Goal: Information Seeking & Learning: Learn about a topic

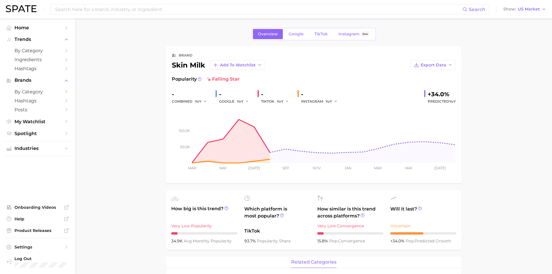
click at [158, 15] on div "Search Show US Market" at bounding box center [276, 9] width 540 height 19
click at [157, 12] on input at bounding box center [258, 9] width 408 height 10
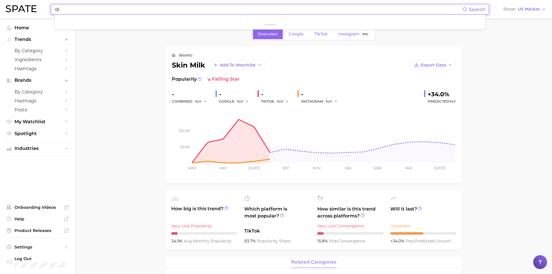
type input "d"
click at [113, 11] on input at bounding box center [258, 9] width 408 height 10
type input "3"
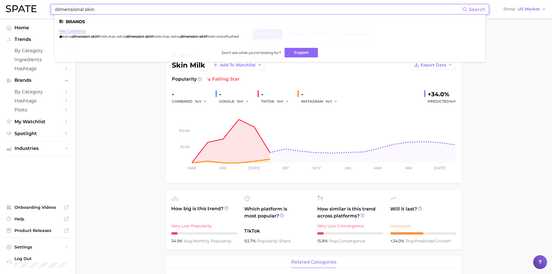
type input "dimensional skin"
click at [76, 31] on link "mac cosmetics" at bounding box center [72, 31] width 27 height 4
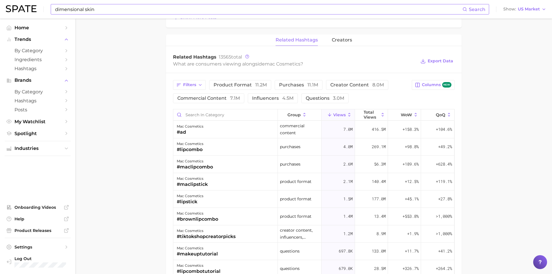
scroll to position [402, 0]
click at [219, 112] on input "Search in category" at bounding box center [225, 115] width 104 height 11
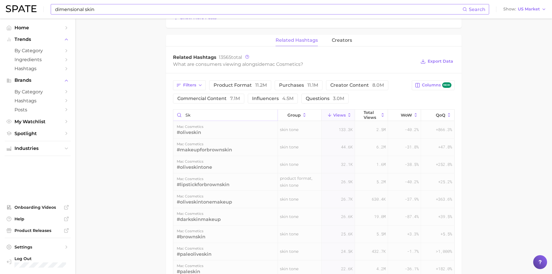
type input "s"
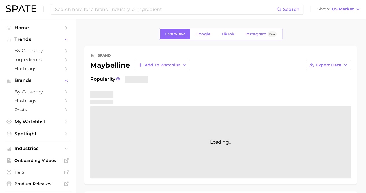
click at [128, 1] on div "Search Show US Market" at bounding box center [183, 9] width 355 height 19
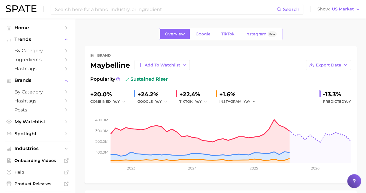
click at [126, 17] on div "Search Show US Market" at bounding box center [183, 9] width 355 height 19
click at [124, 11] on input at bounding box center [165, 9] width 223 height 10
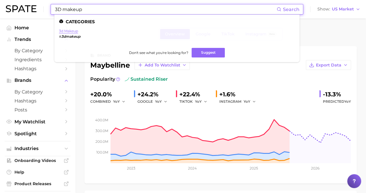
type input "3D makeup"
click at [72, 32] on link "3d makeup" at bounding box center [68, 31] width 19 height 4
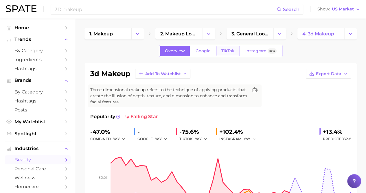
click at [227, 52] on span "TikTok" at bounding box center [228, 50] width 13 height 5
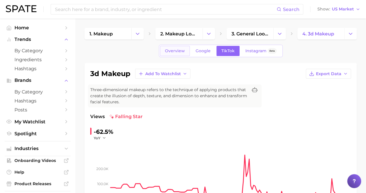
click at [176, 53] on span "Overview" at bounding box center [175, 50] width 20 height 5
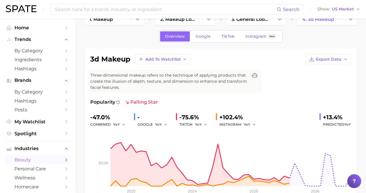
scroll to position [12, 0]
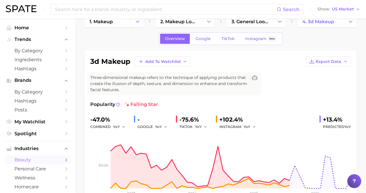
click at [334, 67] on div "3d makeup Add to Watchlist Export Data Three-dimensional makeup refers to the t…" at bounding box center [220, 129] width 261 height 146
click at [333, 62] on span "Export Data" at bounding box center [328, 61] width 25 height 5
click at [321, 80] on span "Time Series Image" at bounding box center [317, 82] width 39 height 5
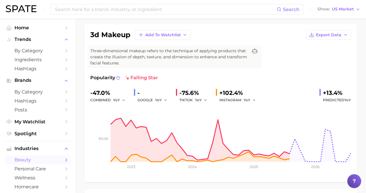
scroll to position [39, 0]
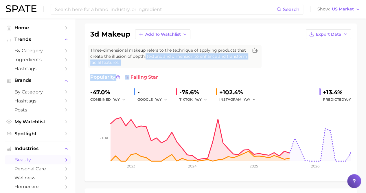
drag, startPoint x: 170, startPoint y: 70, endPoint x: 146, endPoint y: 56, distance: 28.0
click at [146, 56] on div "3d makeup Add to Watchlist Export Data Three-dimensional makeup refers to the t…" at bounding box center [220, 102] width 261 height 146
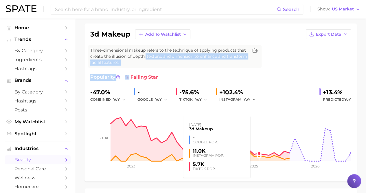
click at [257, 149] on rect at bounding box center [220, 132] width 261 height 58
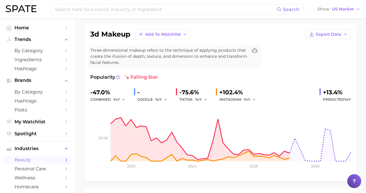
scroll to position [0, 0]
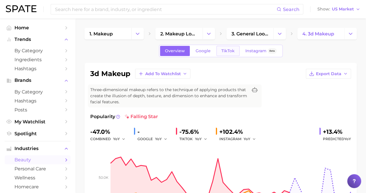
click at [222, 51] on span "TikTok" at bounding box center [228, 50] width 13 height 5
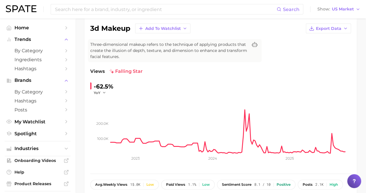
scroll to position [43, 0]
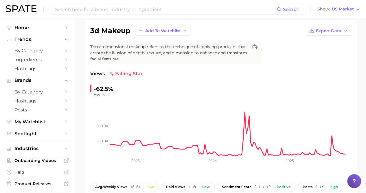
drag, startPoint x: 324, startPoint y: 82, endPoint x: 320, endPoint y: 89, distance: 7.8
click at [324, 82] on div "Views falling star -62.5% YoY 100.0k 200.0k 2023 2024 2025" at bounding box center [220, 120] width 261 height 100
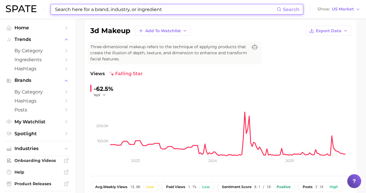
click at [119, 8] on input at bounding box center [165, 9] width 223 height 10
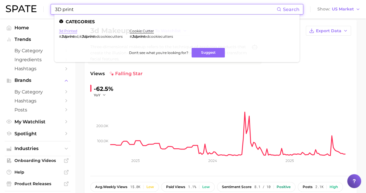
type input "3D print"
click at [71, 30] on link "3d printed" at bounding box center [68, 31] width 18 height 4
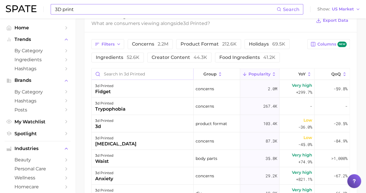
scroll to position [1, 0]
click at [141, 68] on input "Search in 3d printed" at bounding box center [143, 73] width 102 height 11
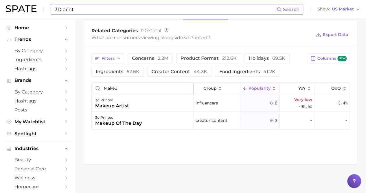
scroll to position [279, 0]
type input "makeu"
